Goal: Navigation & Orientation: Find specific page/section

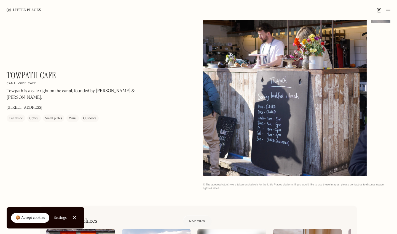
scroll to position [61, 0]
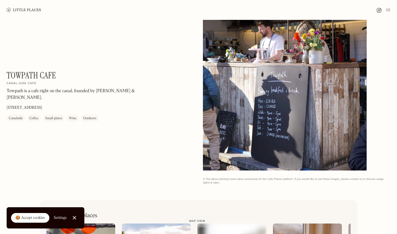
click at [76, 217] on link "Close Cookie Popup" at bounding box center [74, 217] width 11 height 11
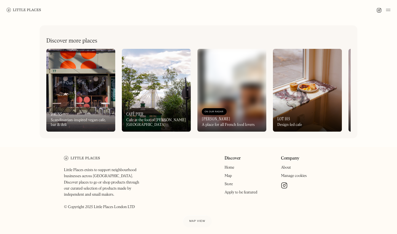
scroll to position [235, 0]
click at [236, 125] on div "A place for all French food lovers" at bounding box center [228, 125] width 53 height 5
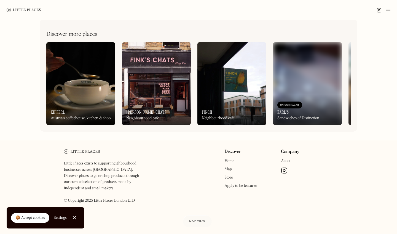
scroll to position [396, 0]
click at [75, 123] on div "On Our Radar Kipferl Austrian coffeehouse, kitchen & shop" at bounding box center [80, 110] width 69 height 30
click at [150, 116] on img at bounding box center [156, 83] width 69 height 83
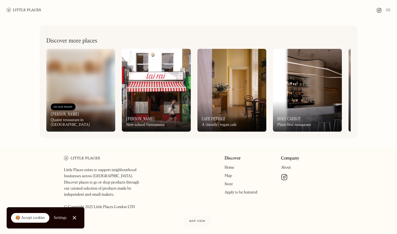
scroll to position [235, 0]
click at [283, 167] on link "About" at bounding box center [286, 168] width 10 height 4
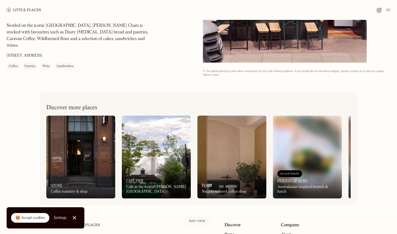
scroll to position [183, 0]
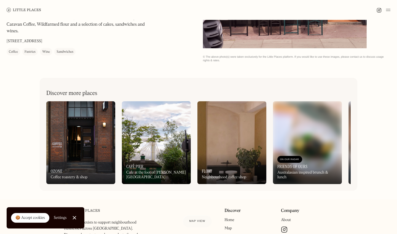
click at [153, 154] on div "On Our Radar Café Pier Cafe at the foot of Albert Bridge" at bounding box center [156, 169] width 69 height 30
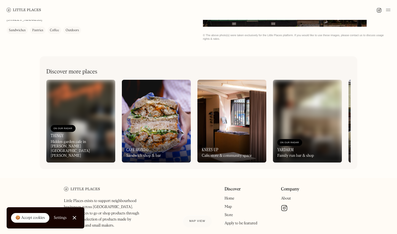
scroll to position [211, 0]
